Goal: Information Seeking & Learning: Learn about a topic

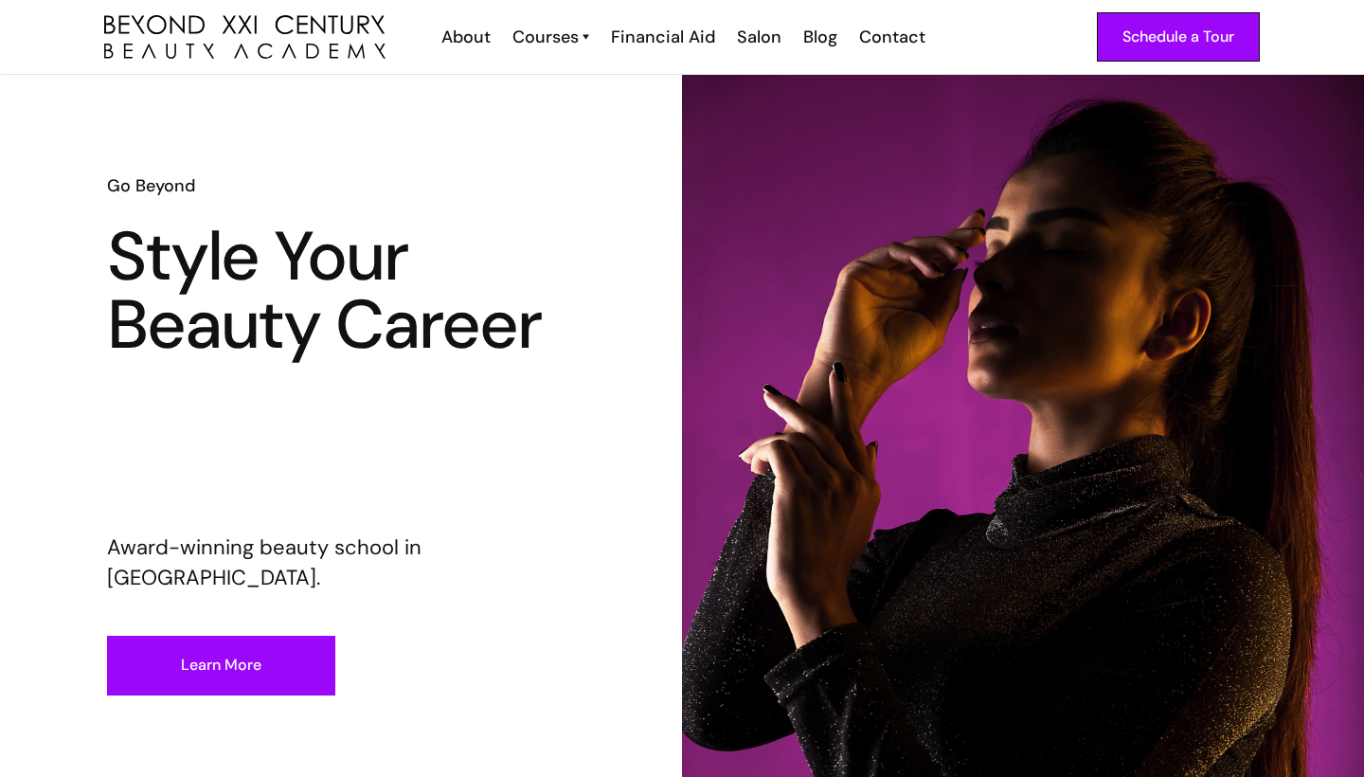
click at [583, 37] on link "Courses" at bounding box center [551, 37] width 77 height 25
click at [564, 33] on div "Courses" at bounding box center [546, 37] width 66 height 25
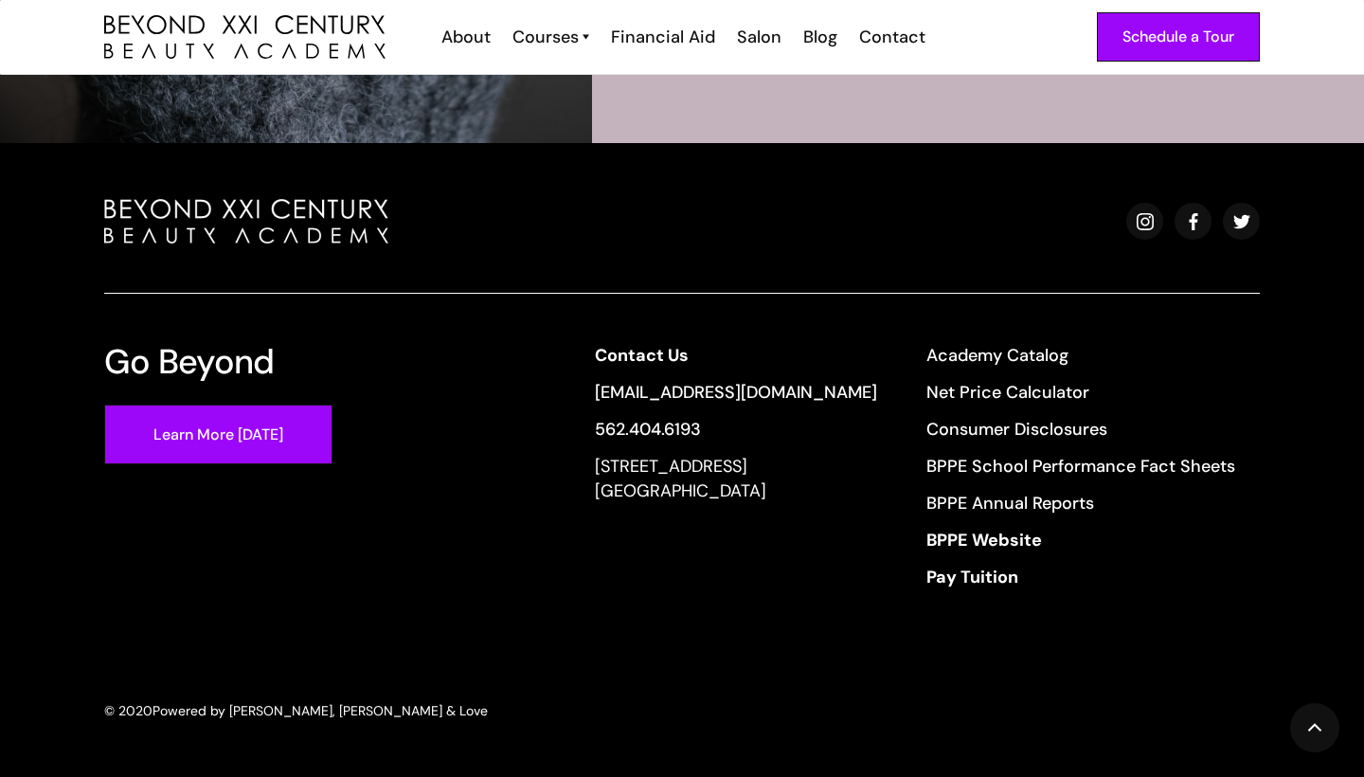
scroll to position [3799, 0]
click at [215, 441] on link "Learn More [DATE]" at bounding box center [218, 435] width 228 height 60
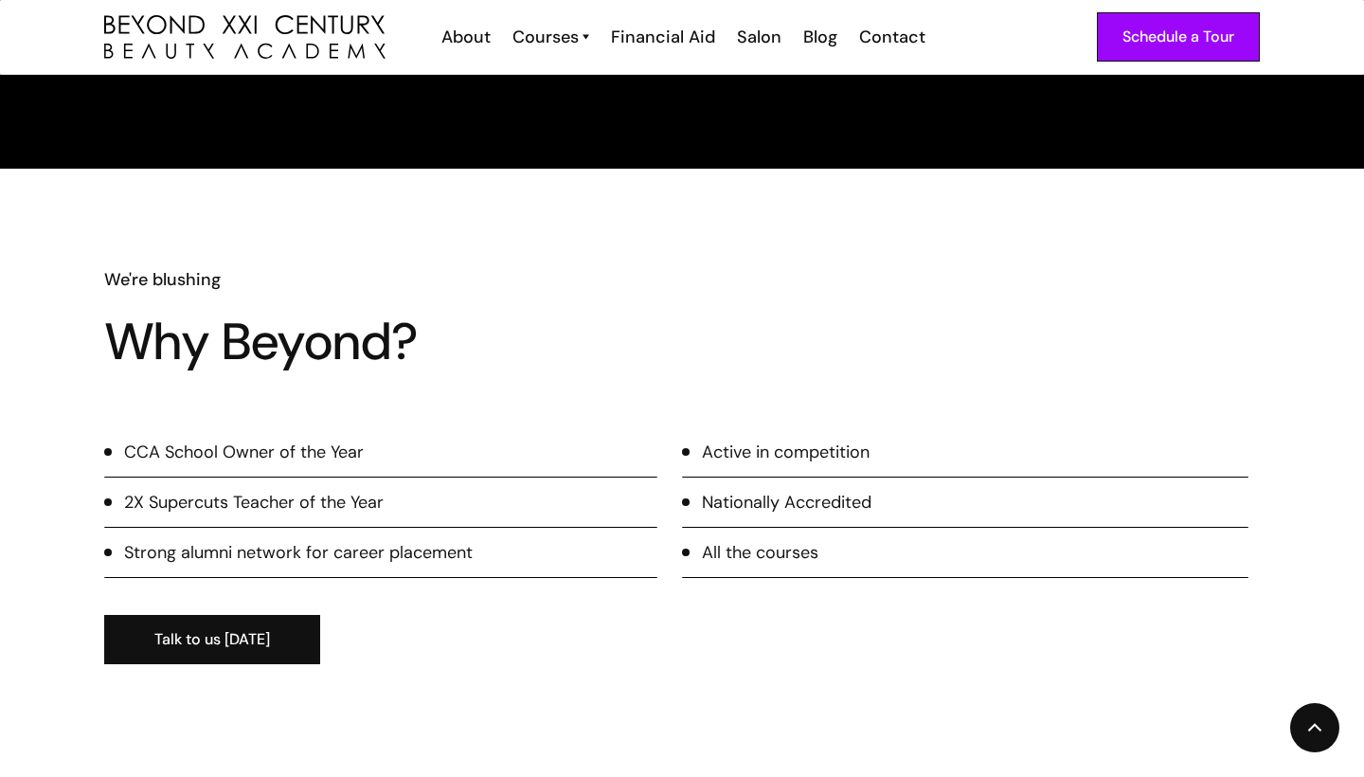
scroll to position [1049, 0]
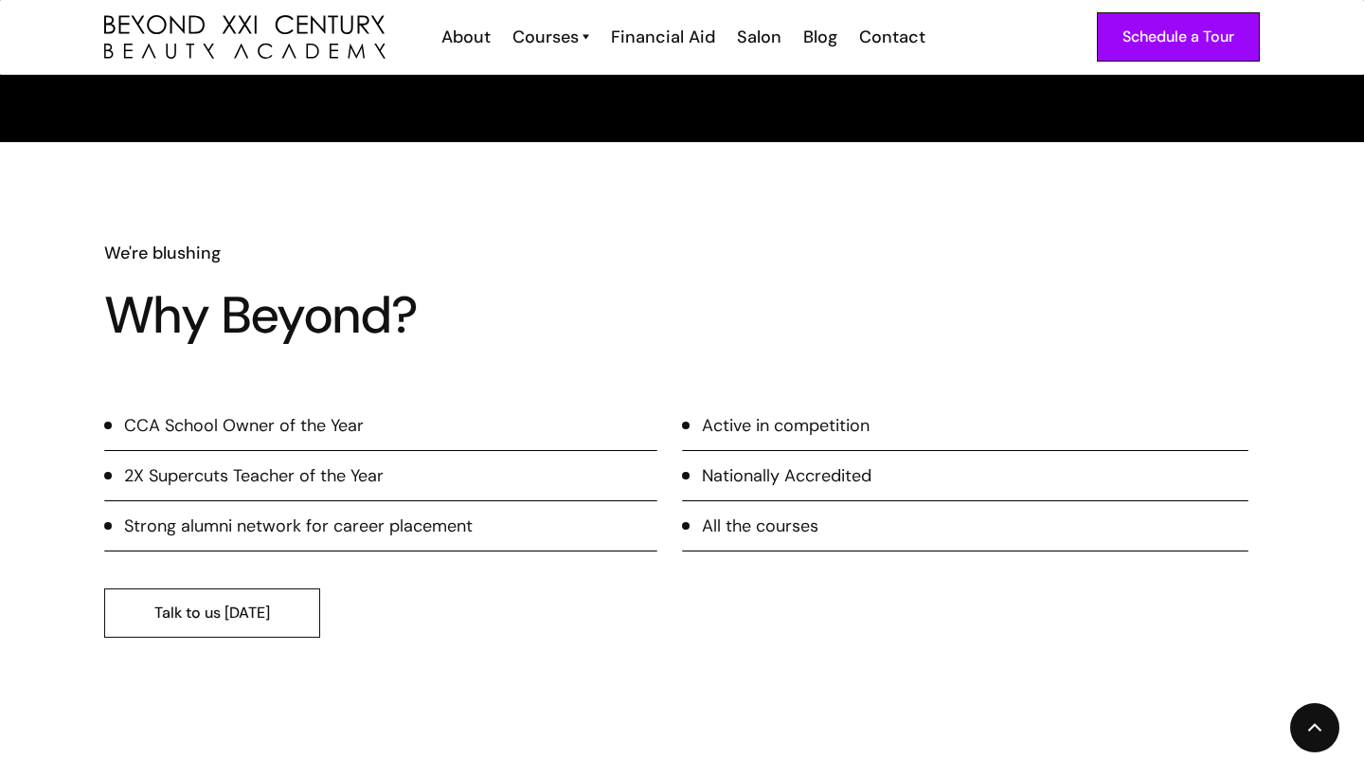
click at [248, 597] on link "Talk to us today" at bounding box center [212, 612] width 216 height 49
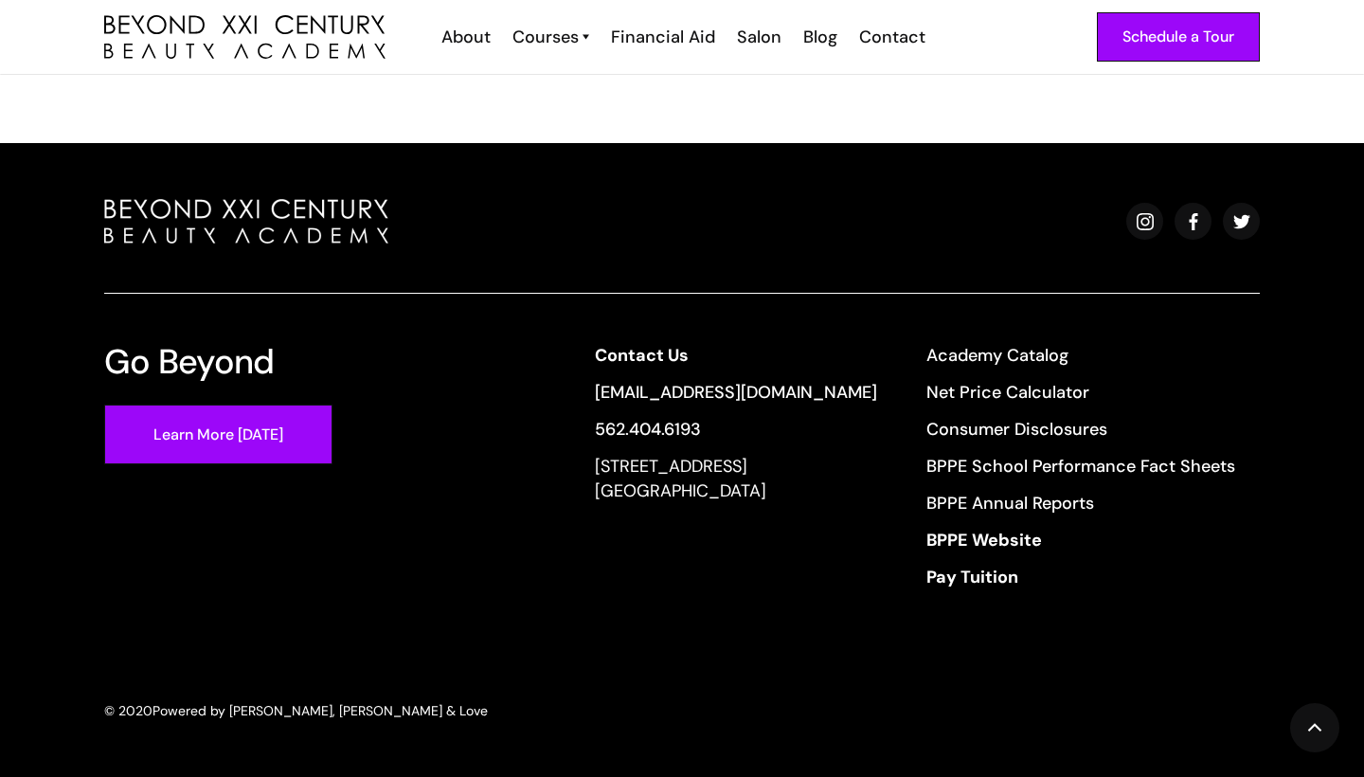
scroll to position [660, 0]
click at [1030, 384] on link "Net Price Calculator" at bounding box center [1081, 392] width 309 height 25
click at [971, 352] on link "Academy Catalog" at bounding box center [1081, 355] width 309 height 25
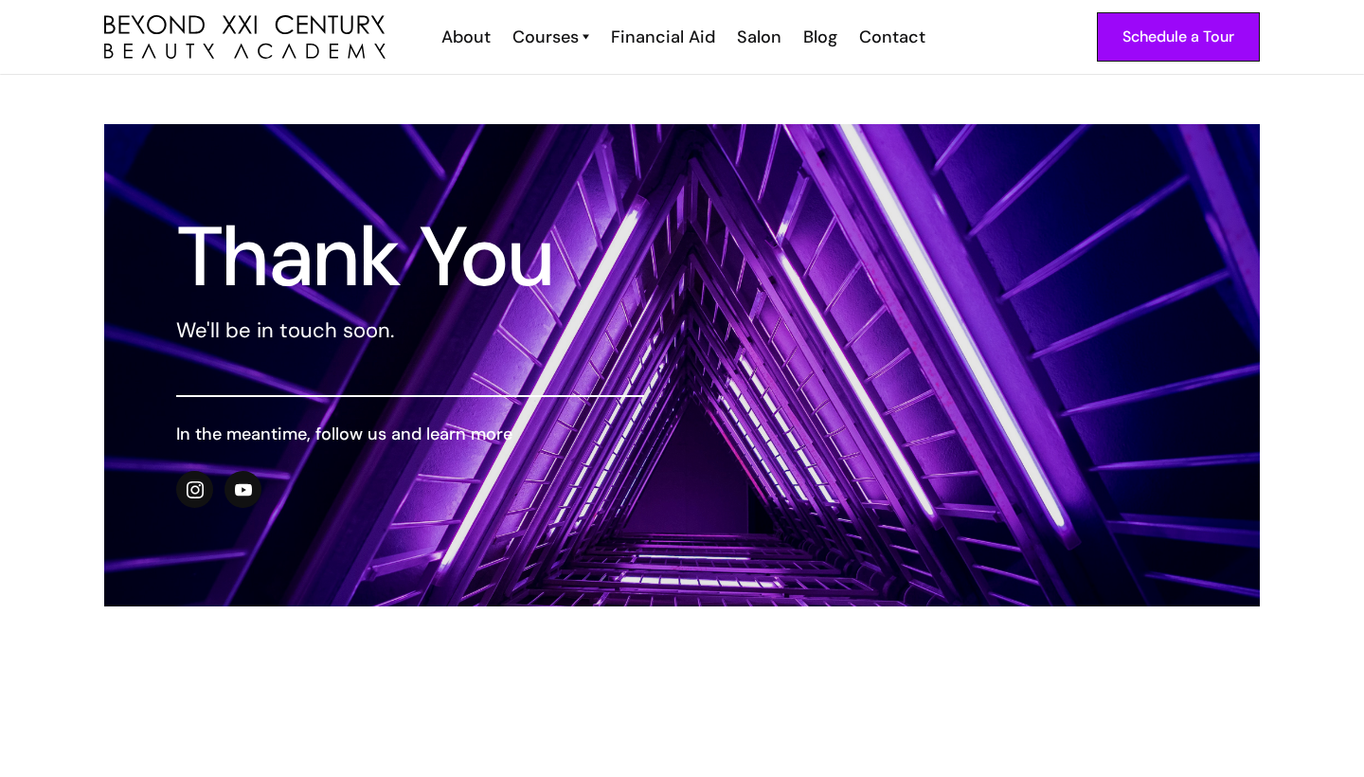
scroll to position [0, 0]
click at [462, 38] on div "About" at bounding box center [465, 37] width 49 height 25
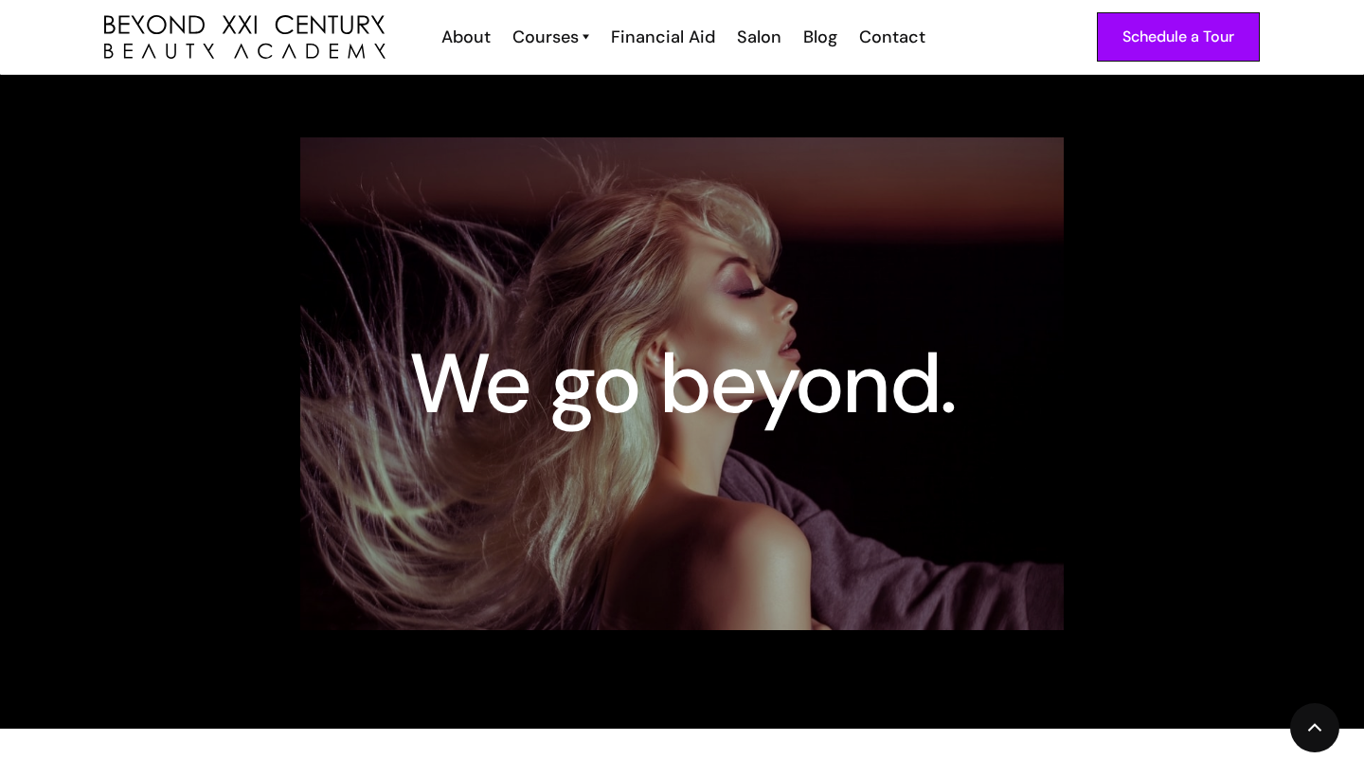
scroll to position [900, 0]
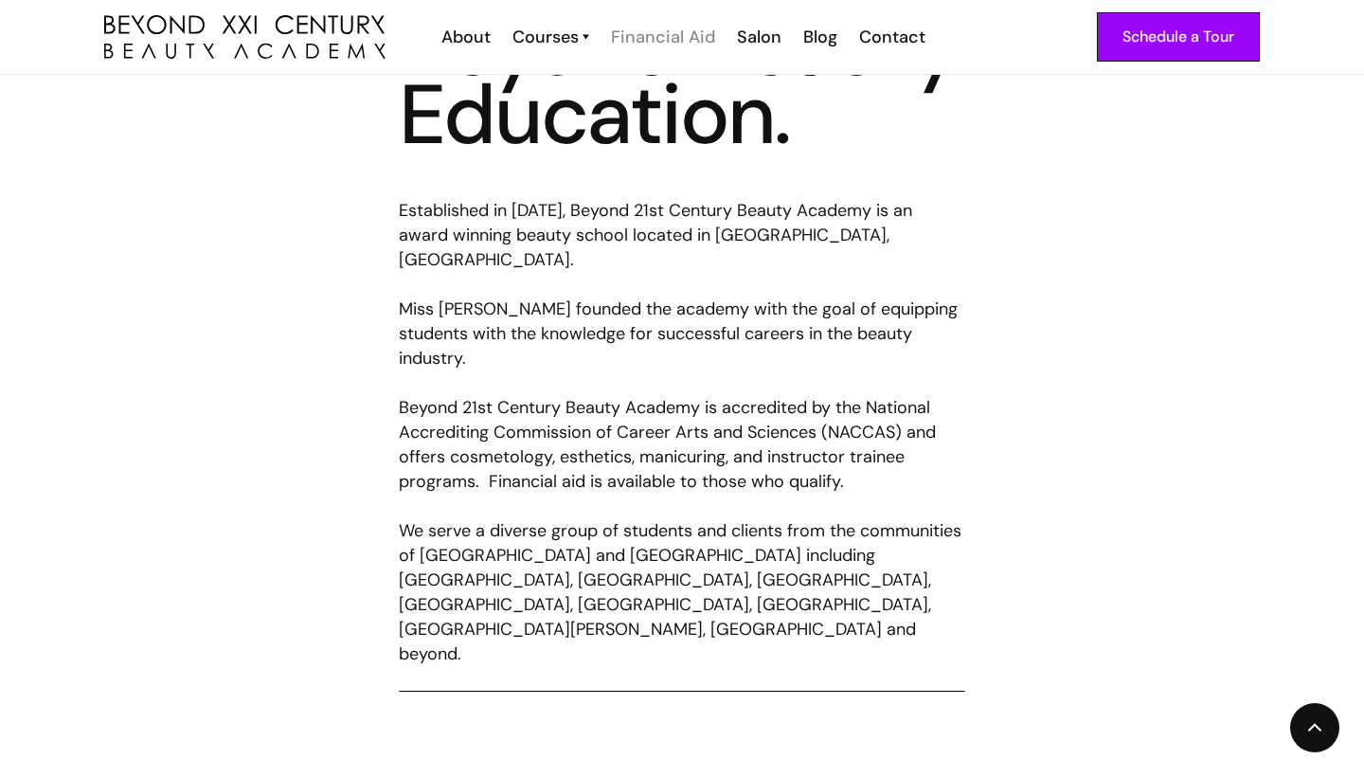
click at [684, 27] on div "Financial Aid" at bounding box center [663, 37] width 104 height 25
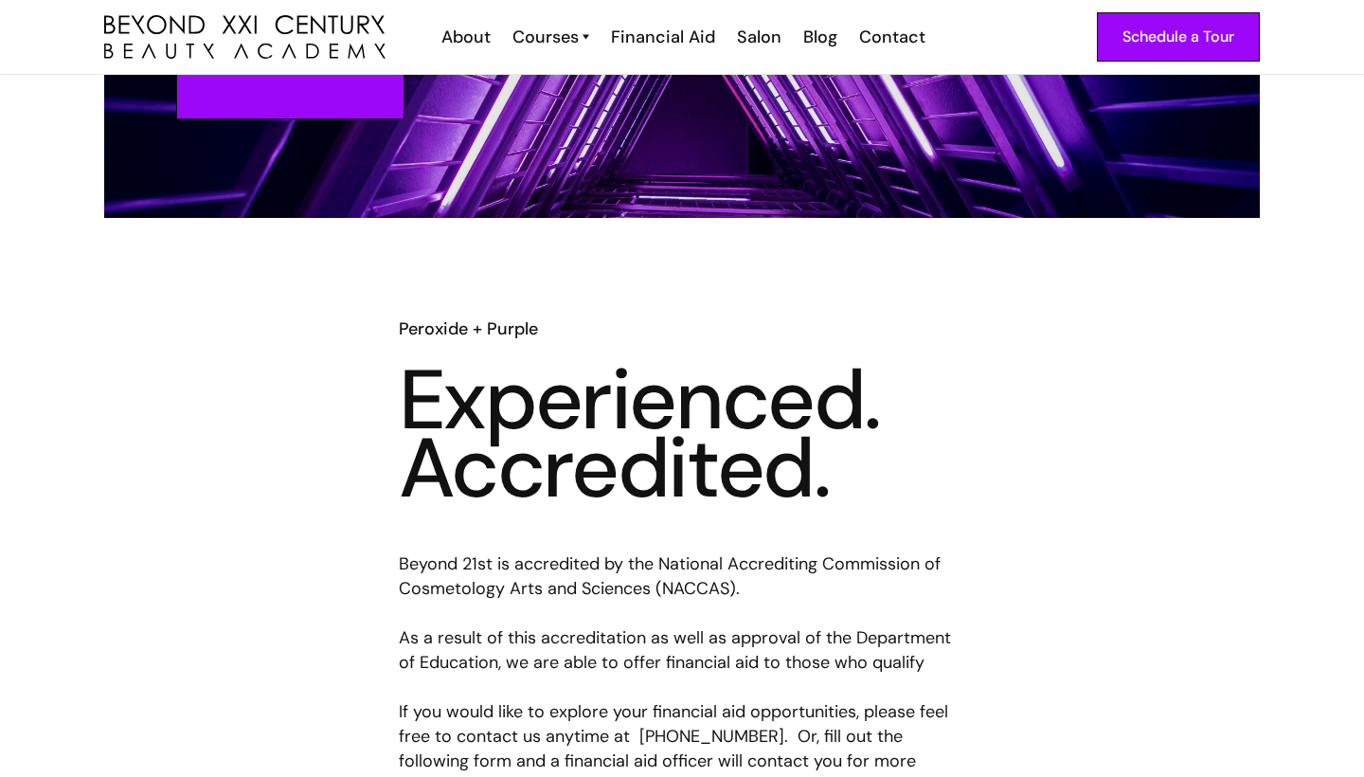
scroll to position [360, 0]
